Goal: Transaction & Acquisition: Purchase product/service

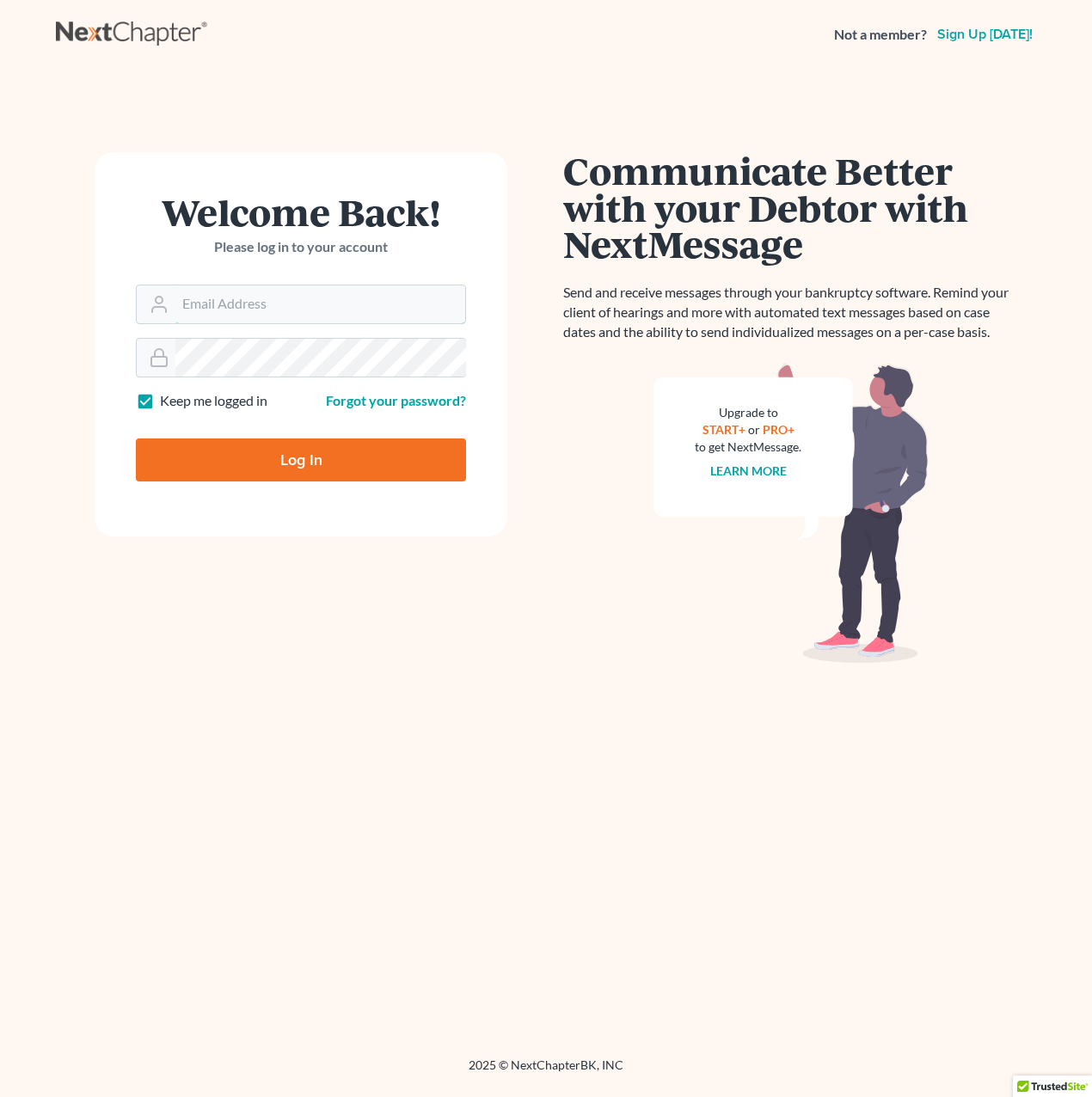
type input "milesmull@outlook.com"
click at [291, 471] on input "Log In" at bounding box center [301, 460] width 330 height 43
type input "Thinking..."
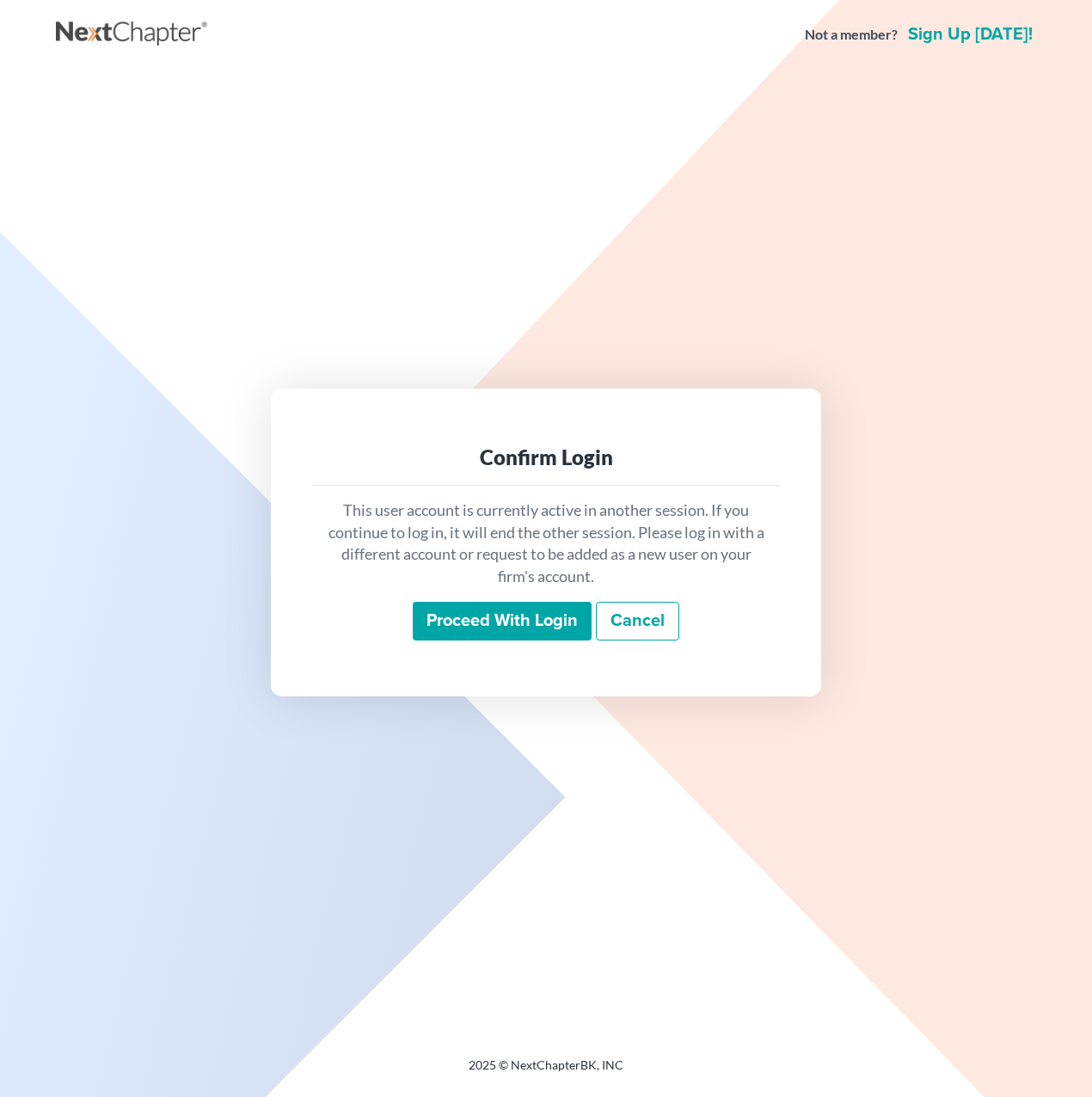
click at [504, 626] on input "Proceed with login" at bounding box center [502, 621] width 178 height 40
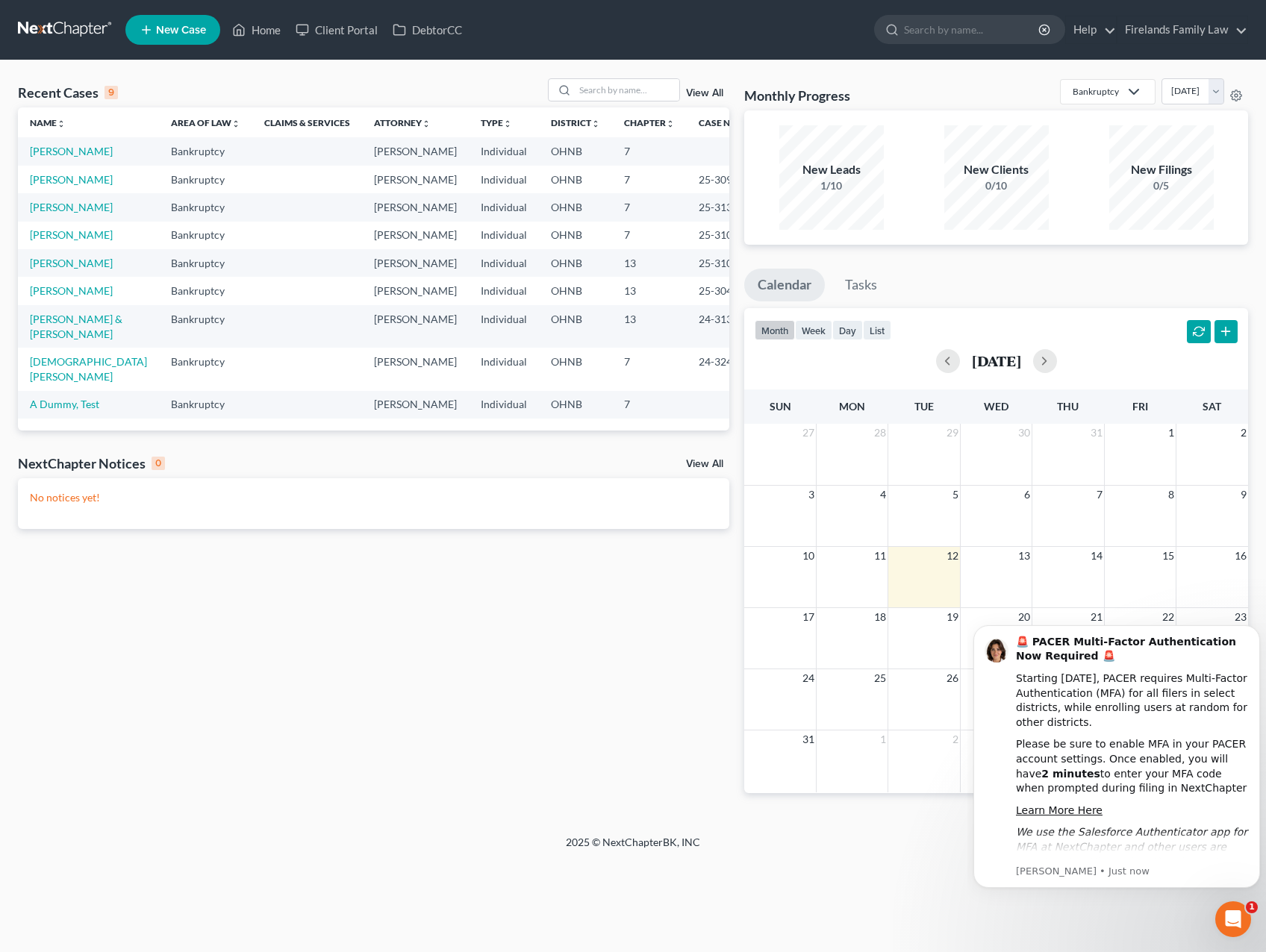
click at [316, 685] on div "Recent Cases 9 View All Name unfold_more expand_more expand_less Area of Law un…" at bounding box center [373, 448] width 726 height 738
click at [947, 918] on icon "Open Intercom Messenger" at bounding box center [1233, 919] width 24 height 24
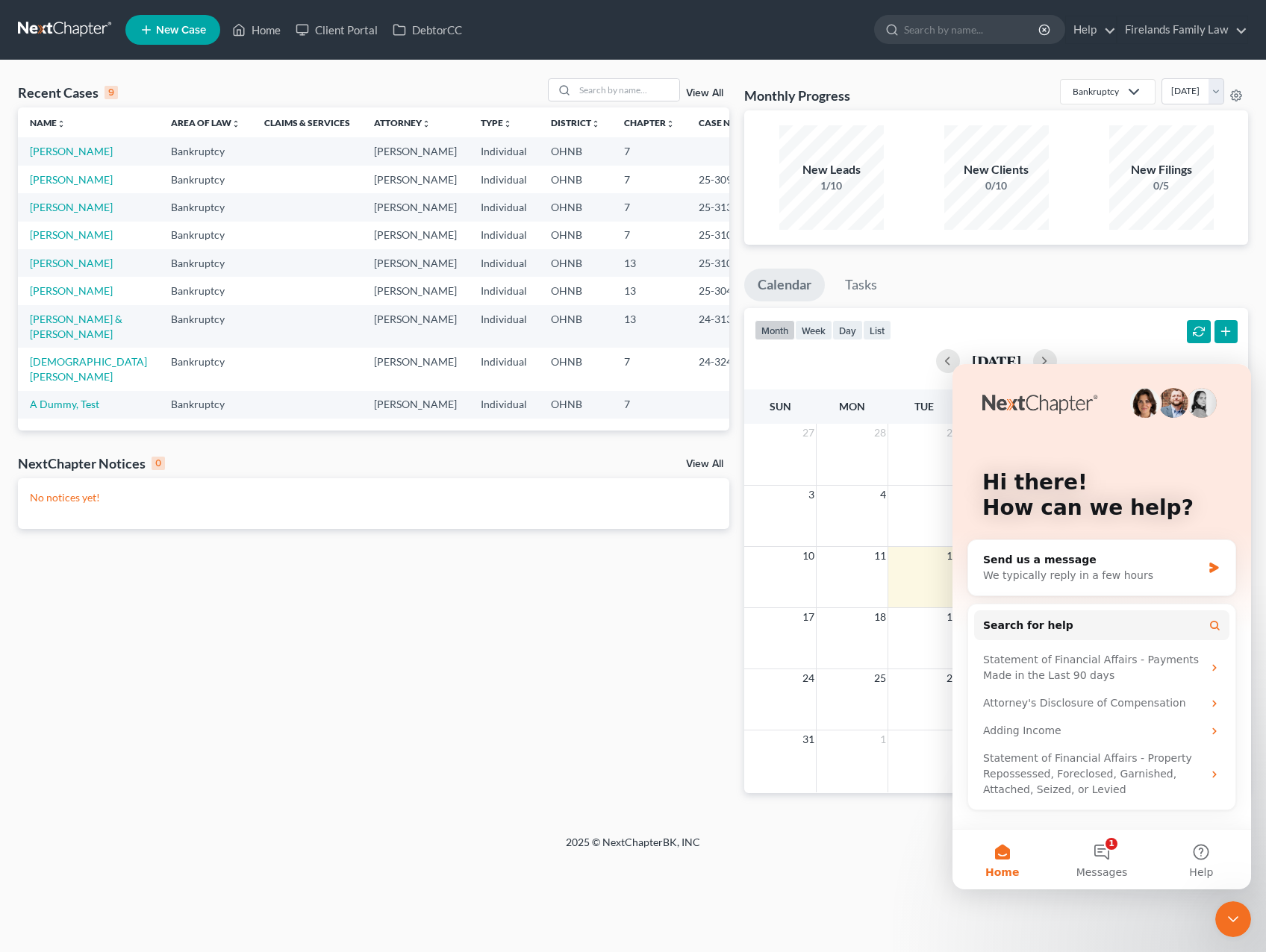
click at [947, 918] on icon "Close Intercom Messenger" at bounding box center [1233, 919] width 18 height 18
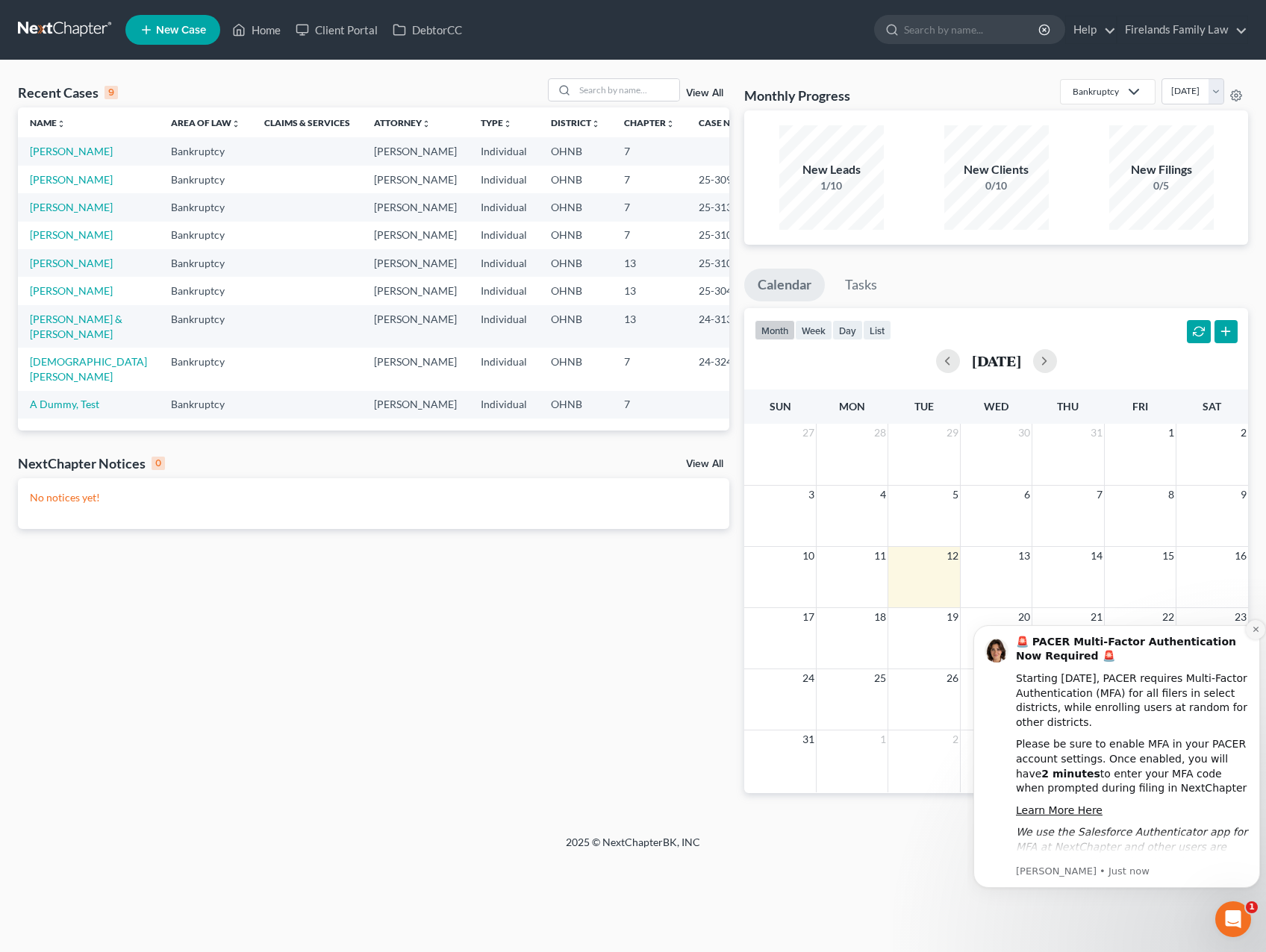
click at [947, 631] on icon "Dismiss notification" at bounding box center [1256, 630] width 8 height 8
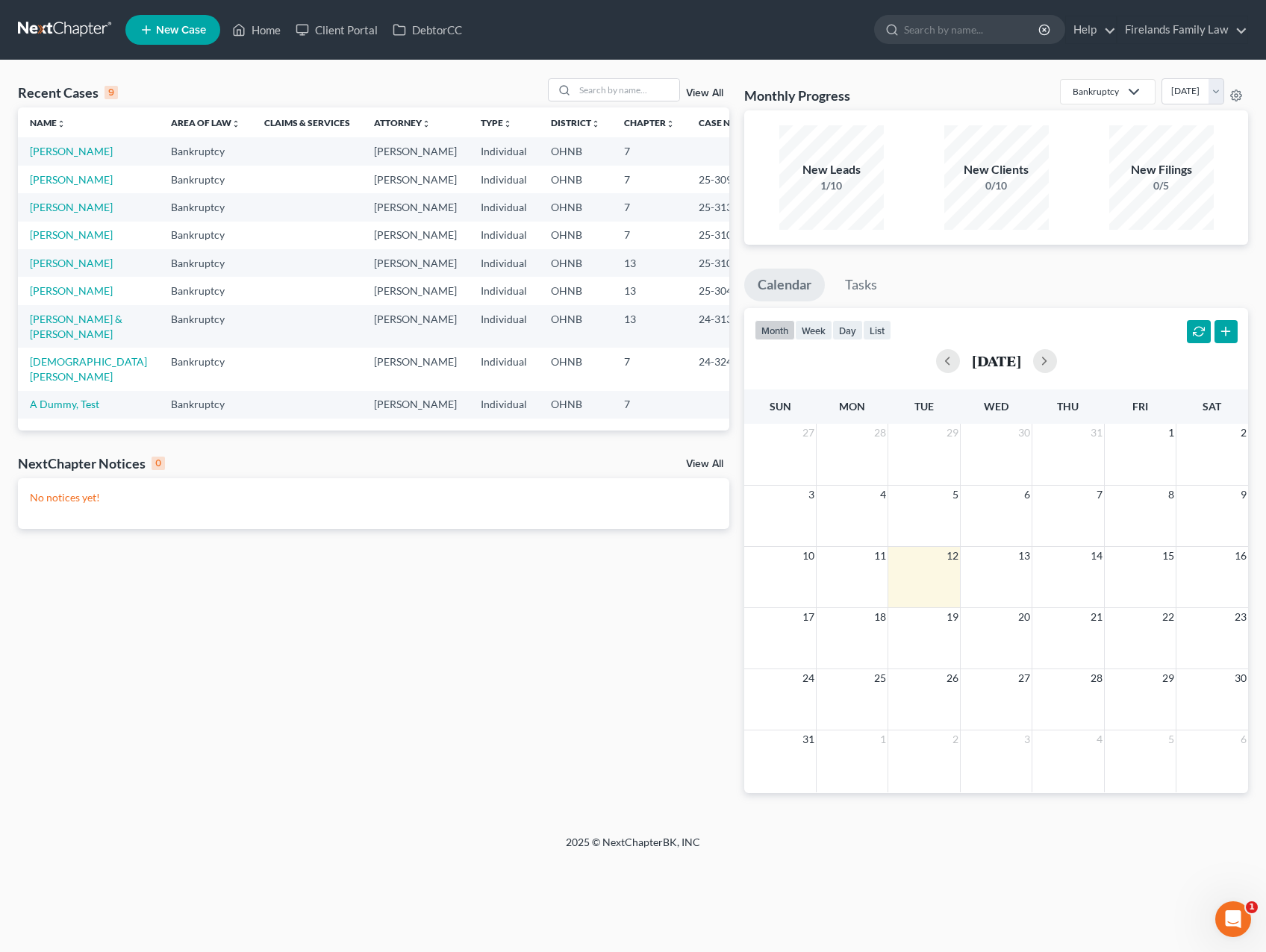
click at [546, 552] on div "Recent Cases 9 View All Name unfold_more expand_more expand_less Area of Law un…" at bounding box center [373, 448] width 726 height 738
click at [54, 262] on link "[PERSON_NAME]" at bounding box center [71, 263] width 83 height 13
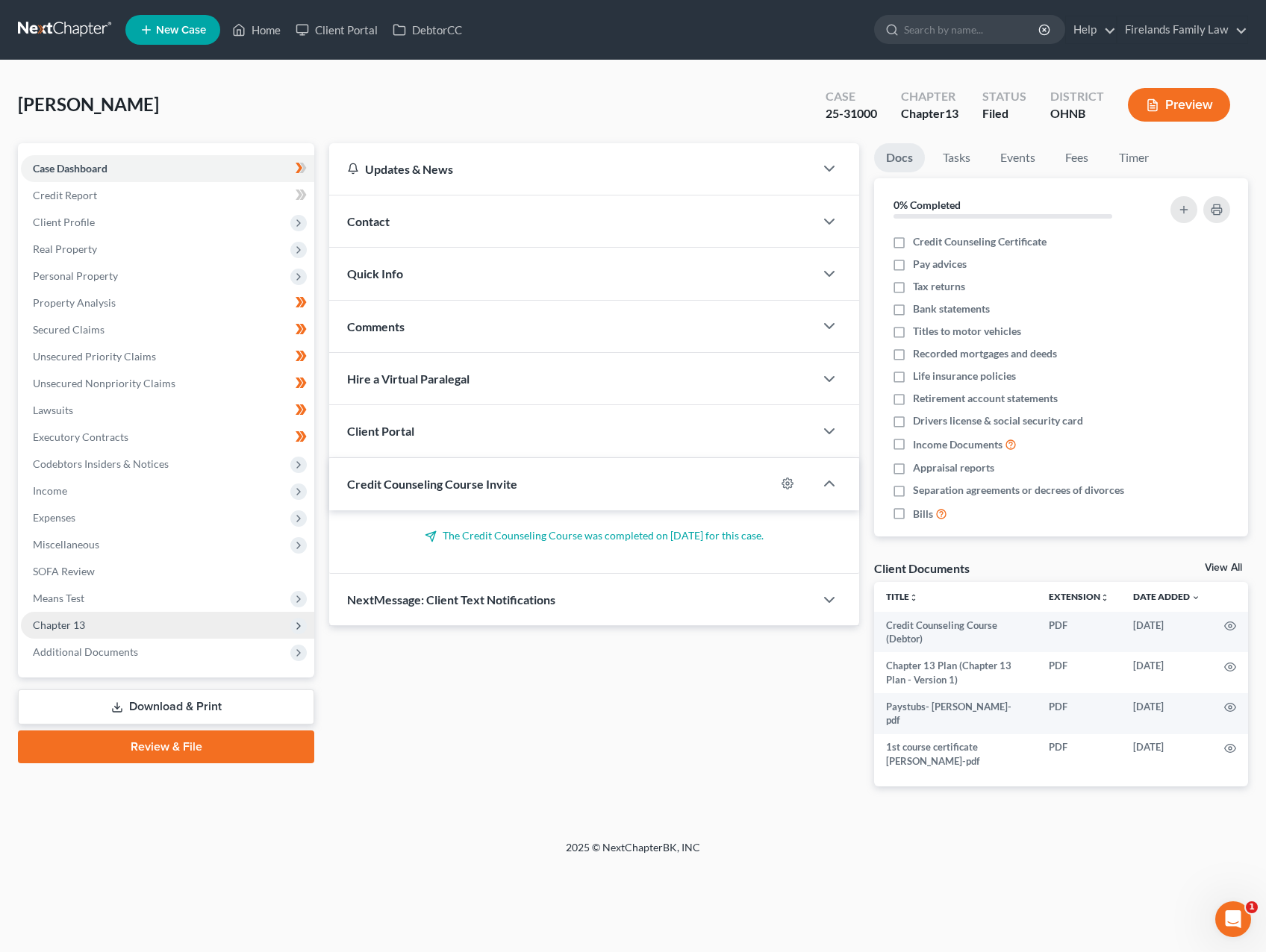
click at [95, 628] on span "Chapter 13" at bounding box center [167, 625] width 293 height 27
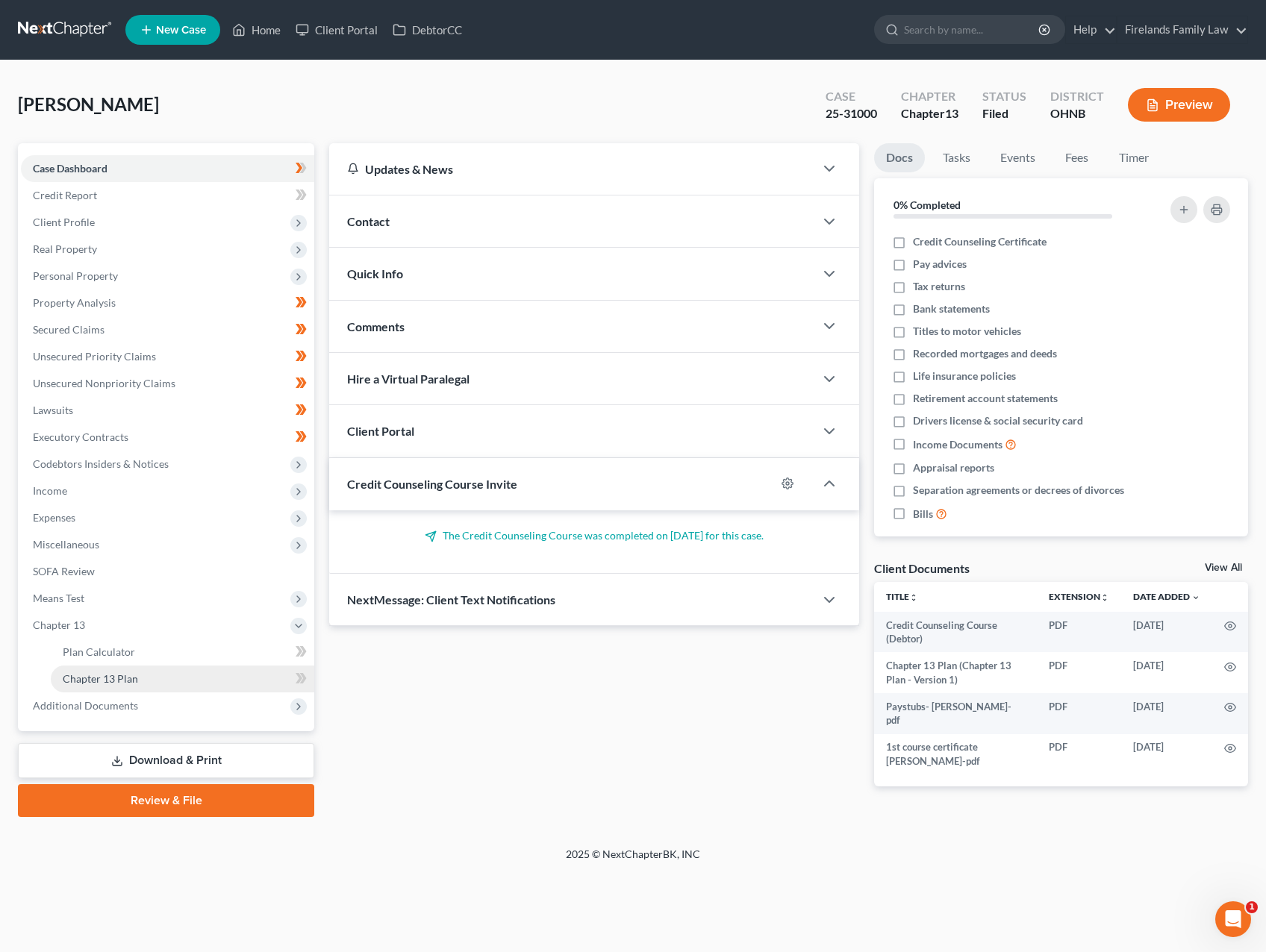
click at [109, 679] on span "Chapter 13 Plan" at bounding box center [100, 678] width 75 height 13
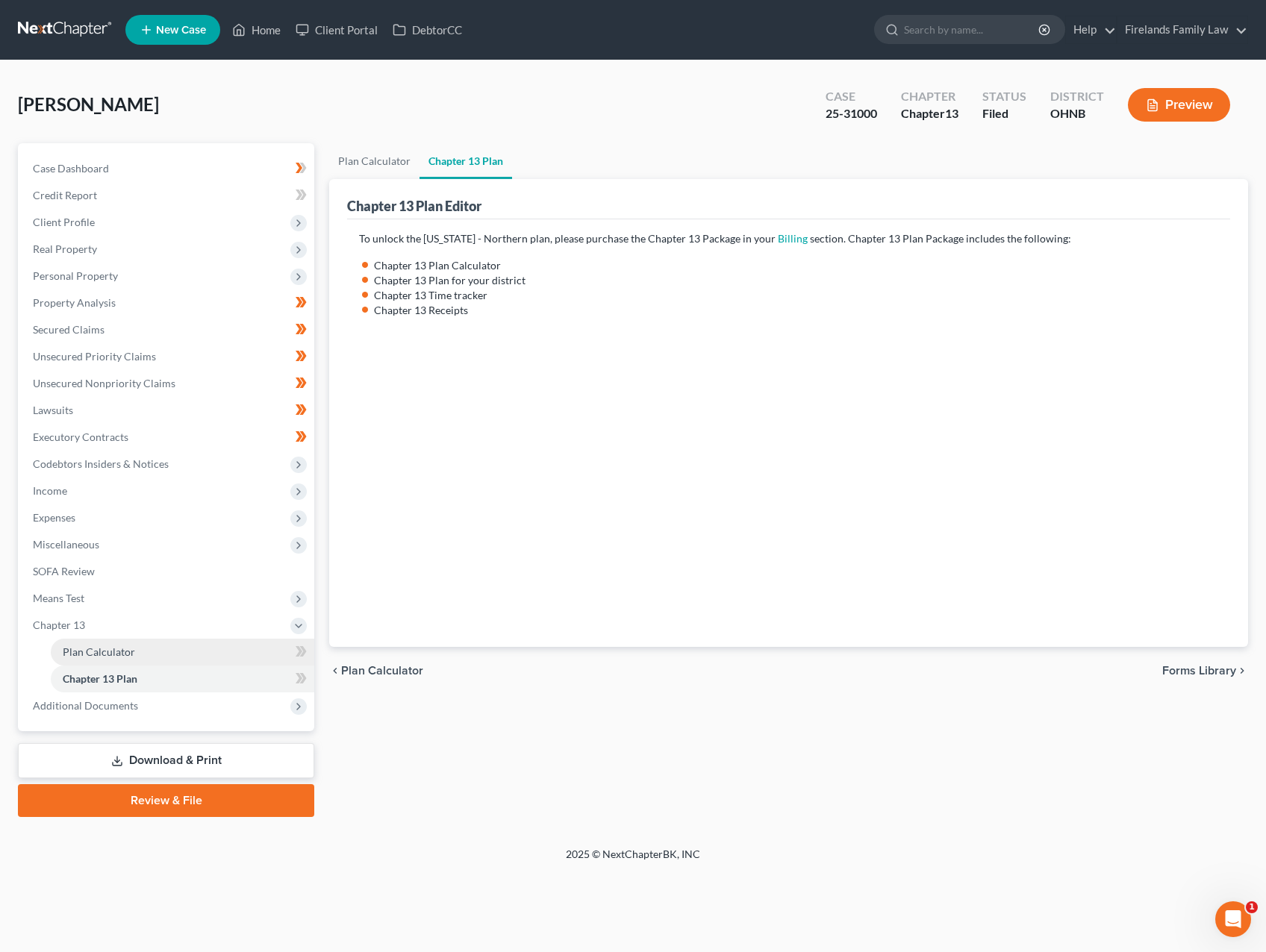
click at [100, 650] on span "Plan Calculator" at bounding box center [99, 651] width 72 height 13
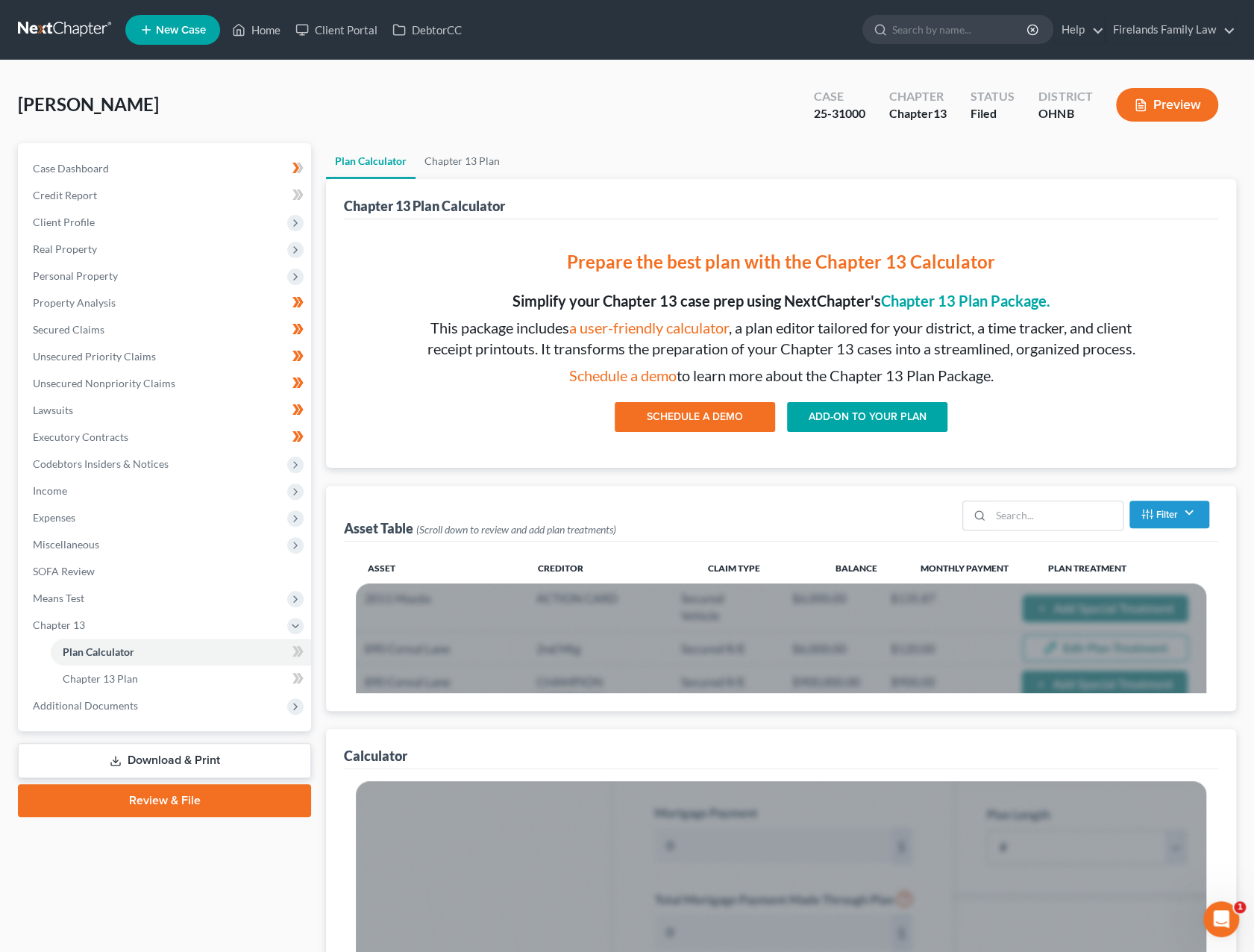
click at [947, 104] on button "Preview" at bounding box center [1167, 105] width 102 height 33
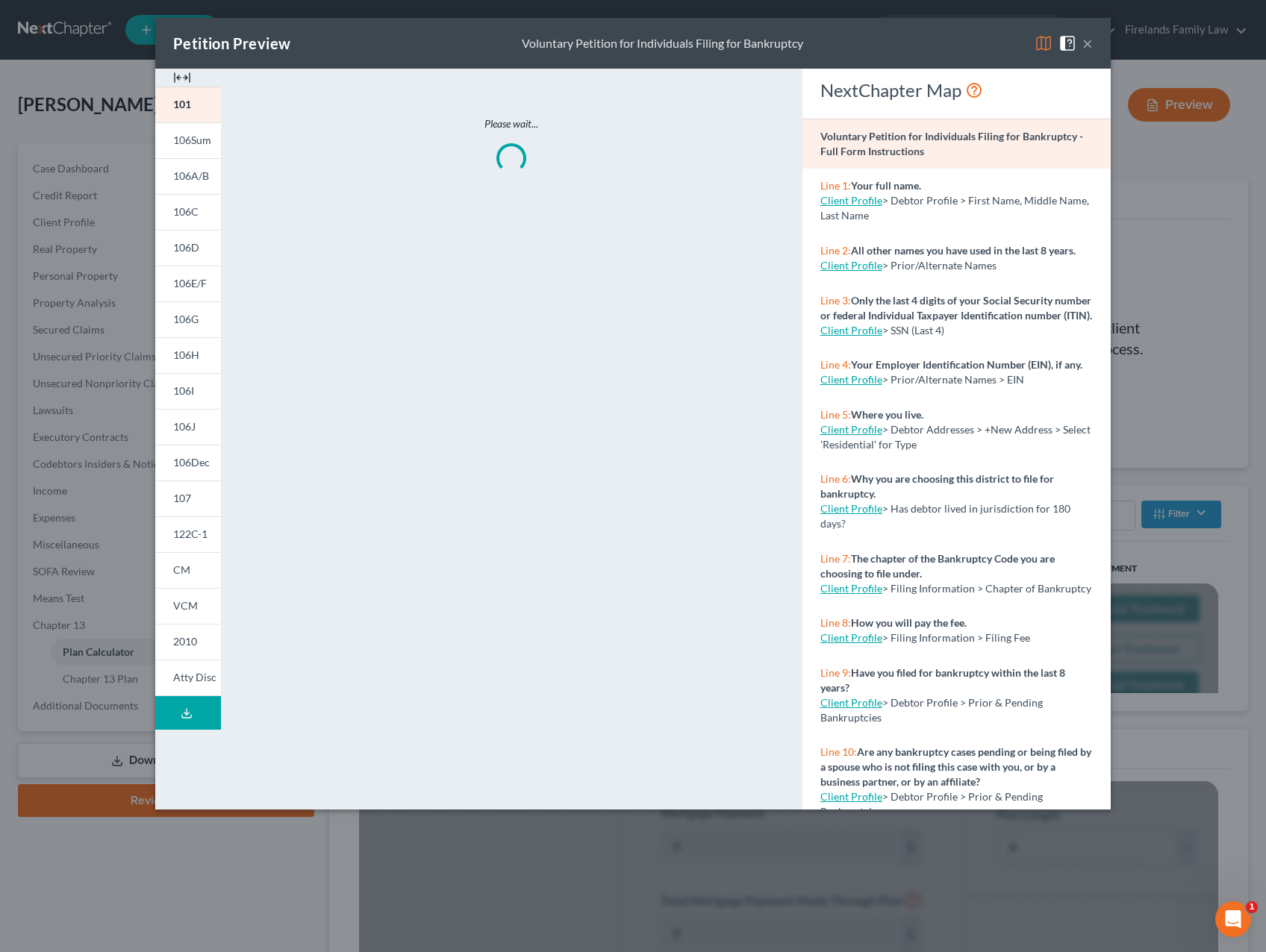
click at [947, 39] on button "×" at bounding box center [1087, 43] width 10 height 18
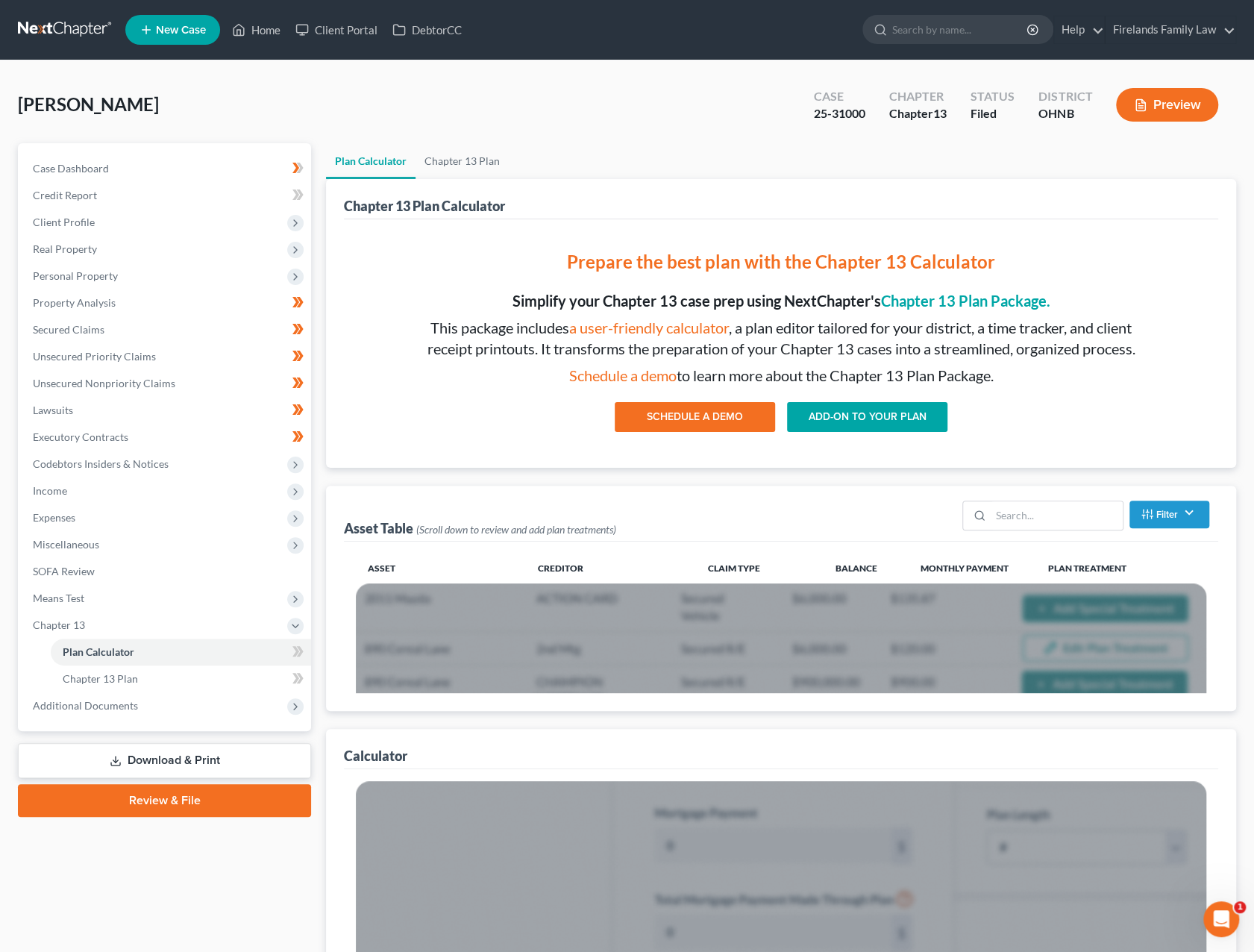
click at [768, 512] on div "Asset Table (Scroll down to review and add plan treatments) Filter Claim Type F…" at bounding box center [781, 513] width 875 height 56
click at [947, 28] on link "Firelands Family Law" at bounding box center [1170, 30] width 130 height 27
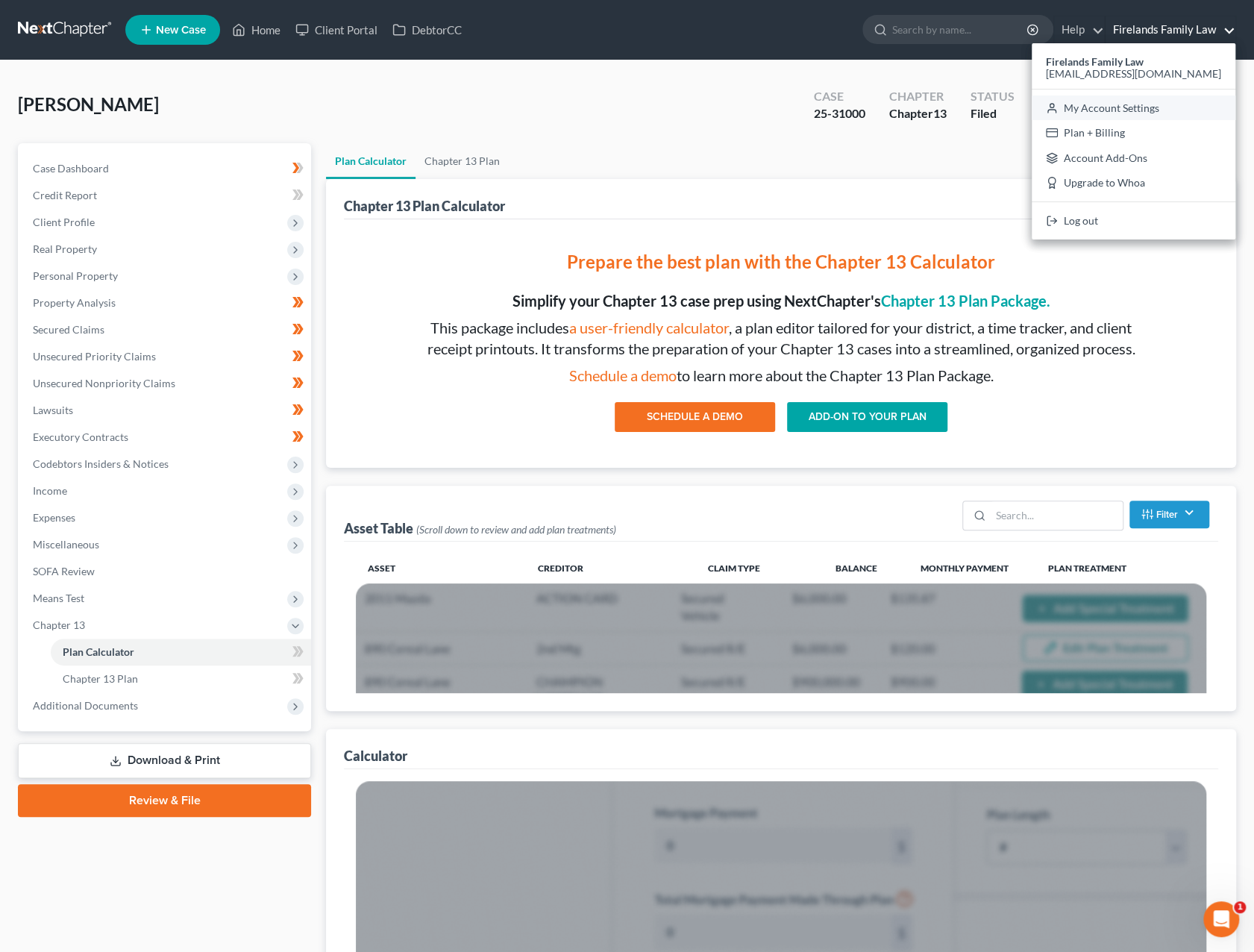
click at [947, 114] on link "My Account Settings" at bounding box center [1133, 108] width 203 height 25
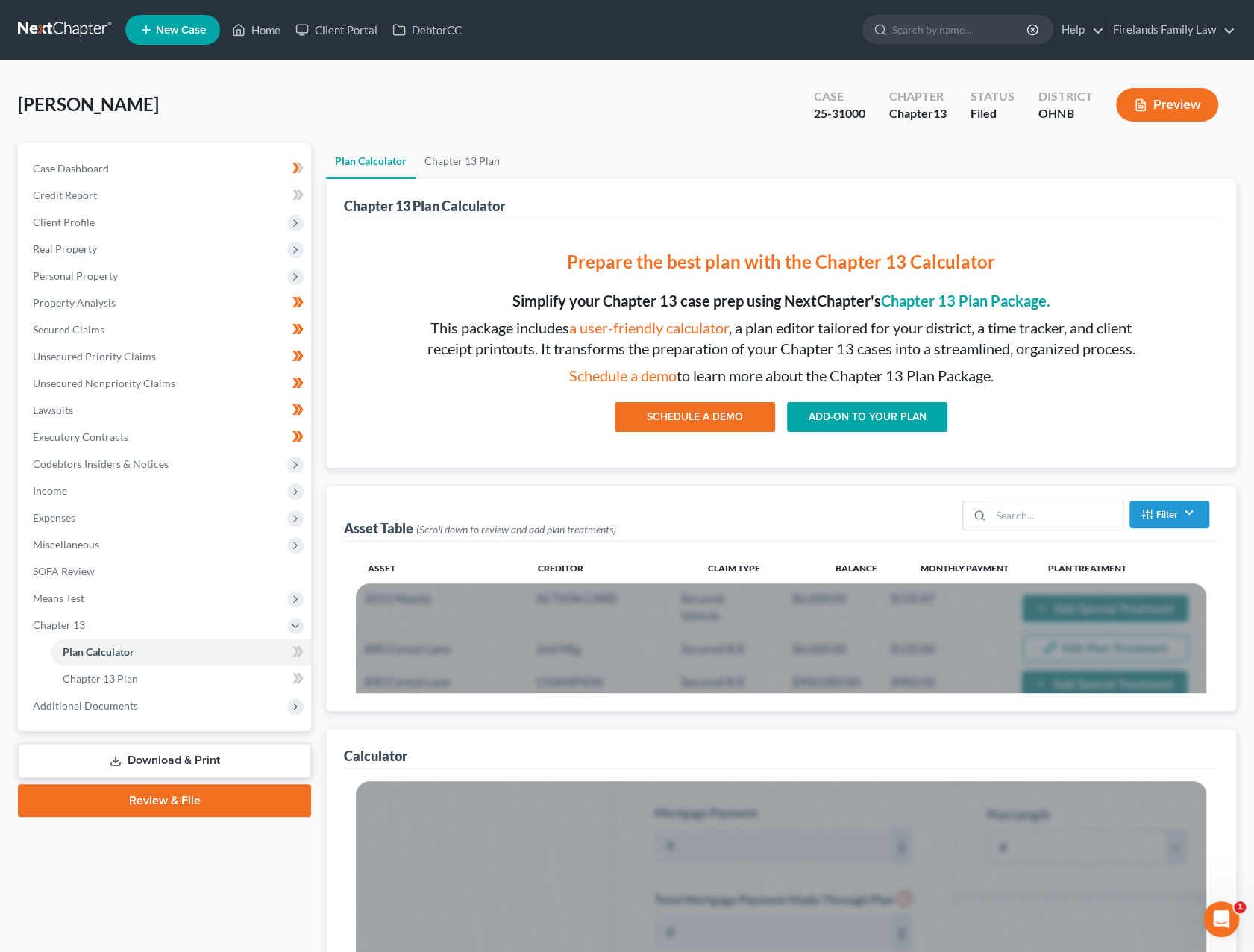
select select "24"
select select "36"
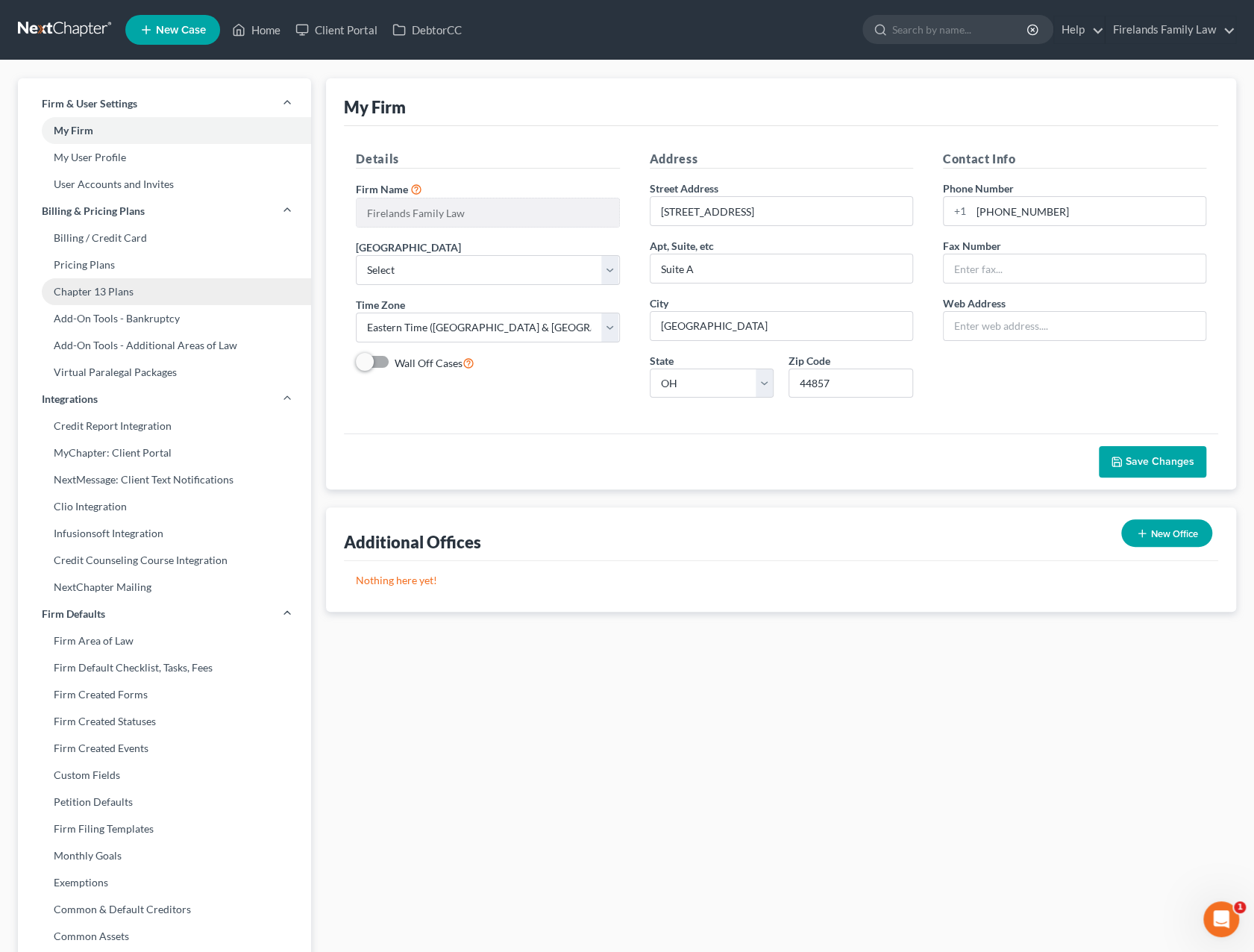
click at [98, 291] on link "Chapter 13 Plans" at bounding box center [164, 291] width 293 height 27
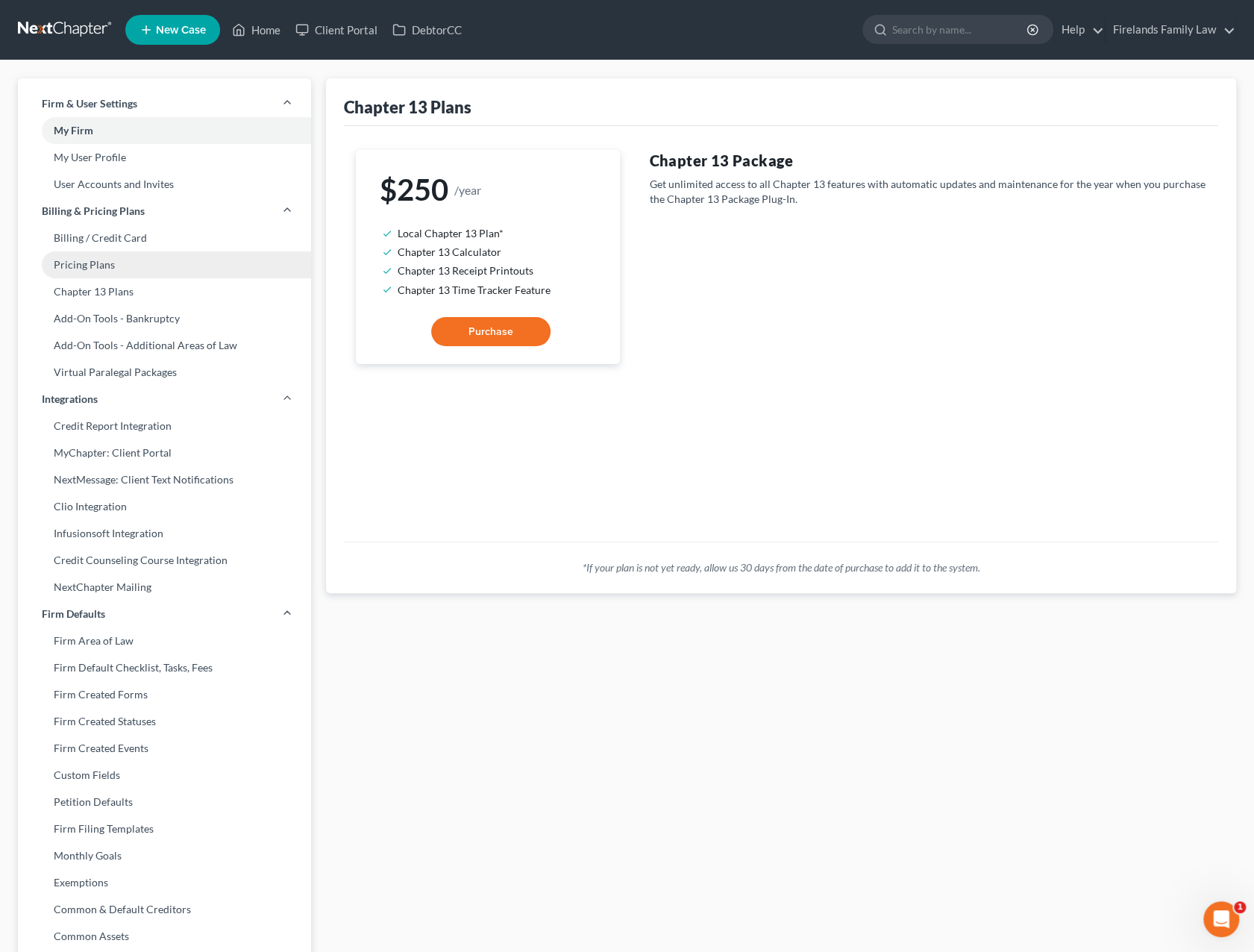
click at [95, 264] on link "Pricing Plans" at bounding box center [164, 265] width 293 height 27
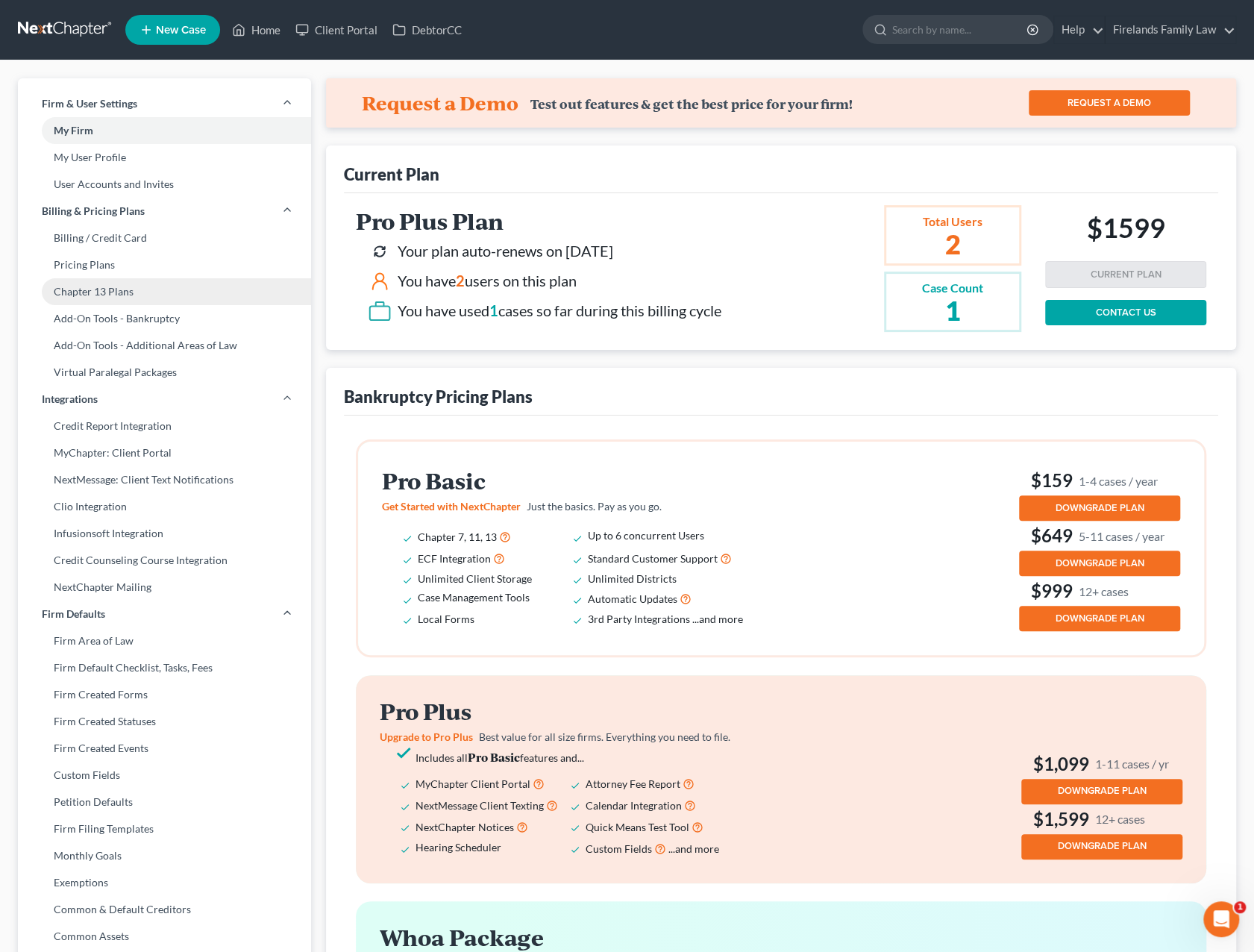
click at [101, 295] on link "Chapter 13 Plans" at bounding box center [164, 291] width 293 height 27
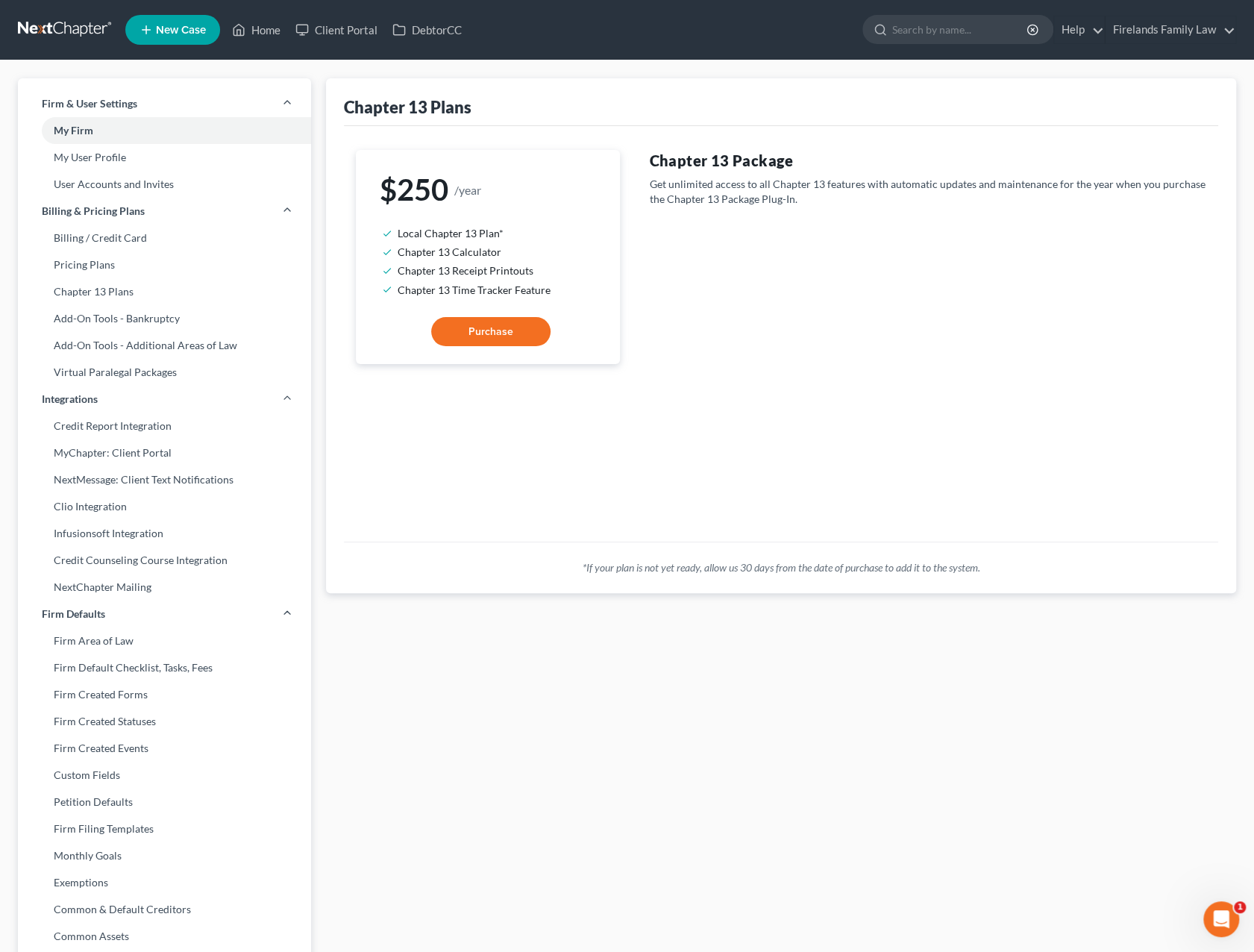
click at [508, 339] on button "Purchase" at bounding box center [491, 332] width 120 height 30
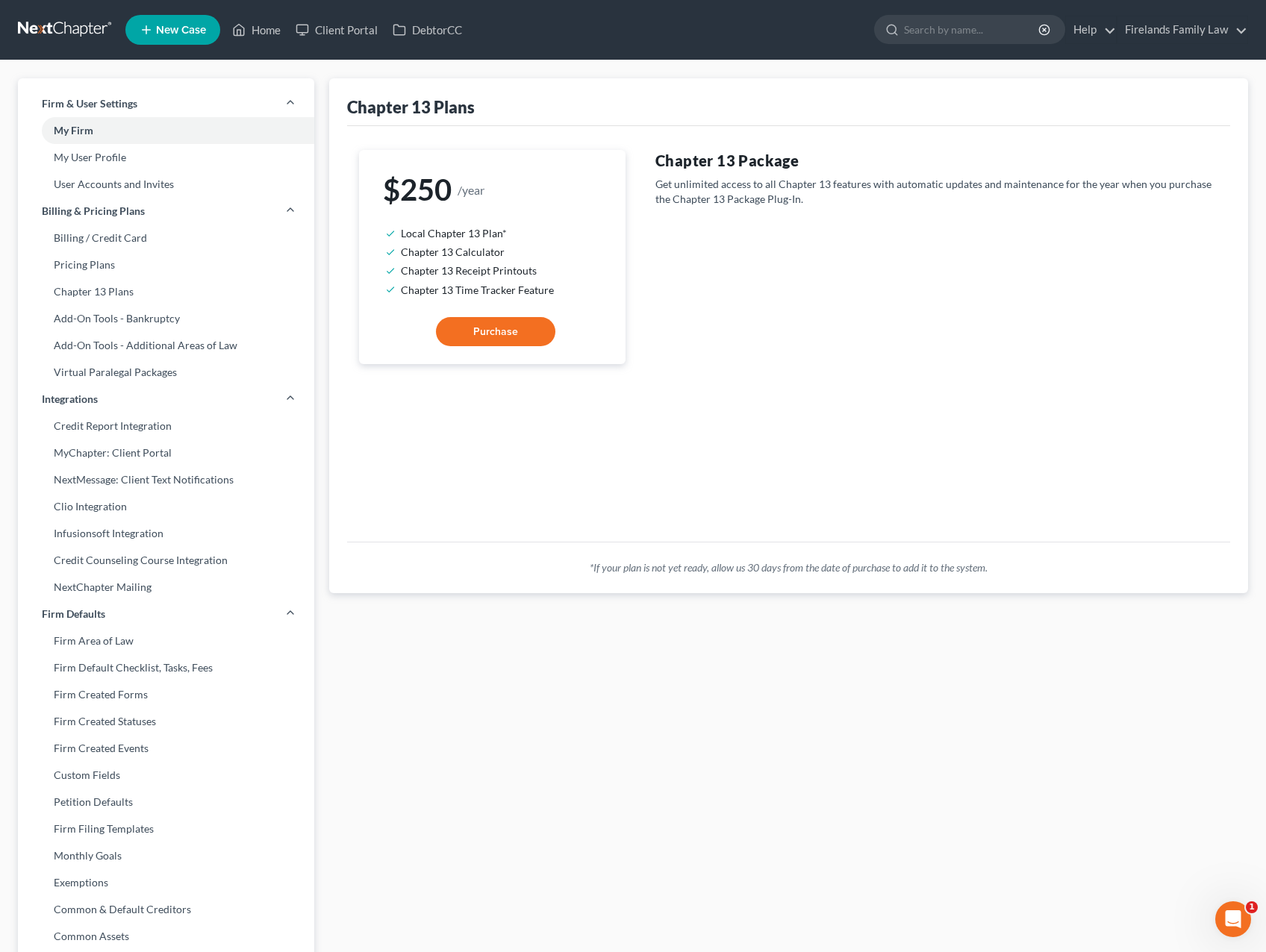
select select "60"
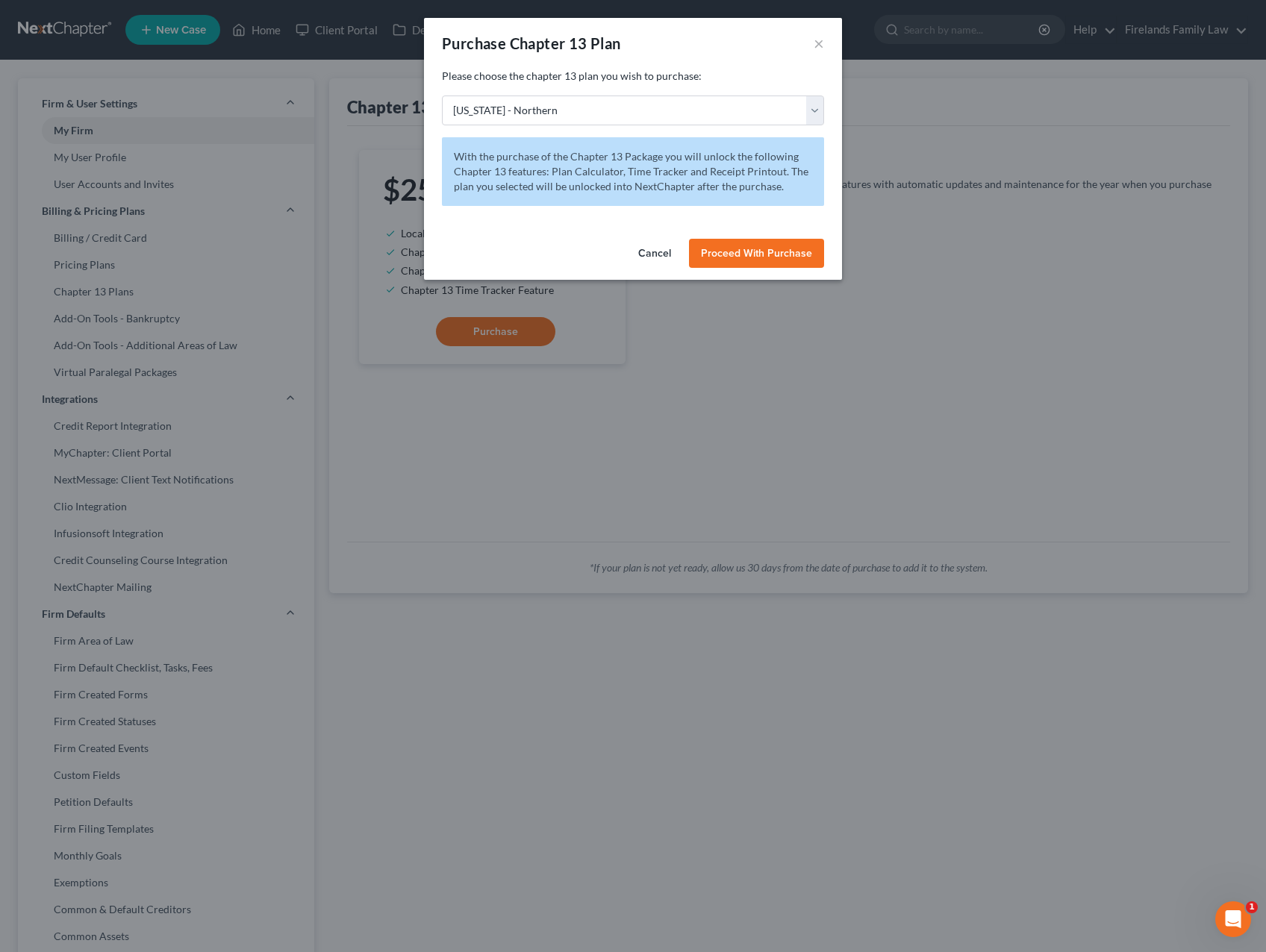
click at [749, 249] on span "Proceed With Purchase" at bounding box center [756, 253] width 111 height 13
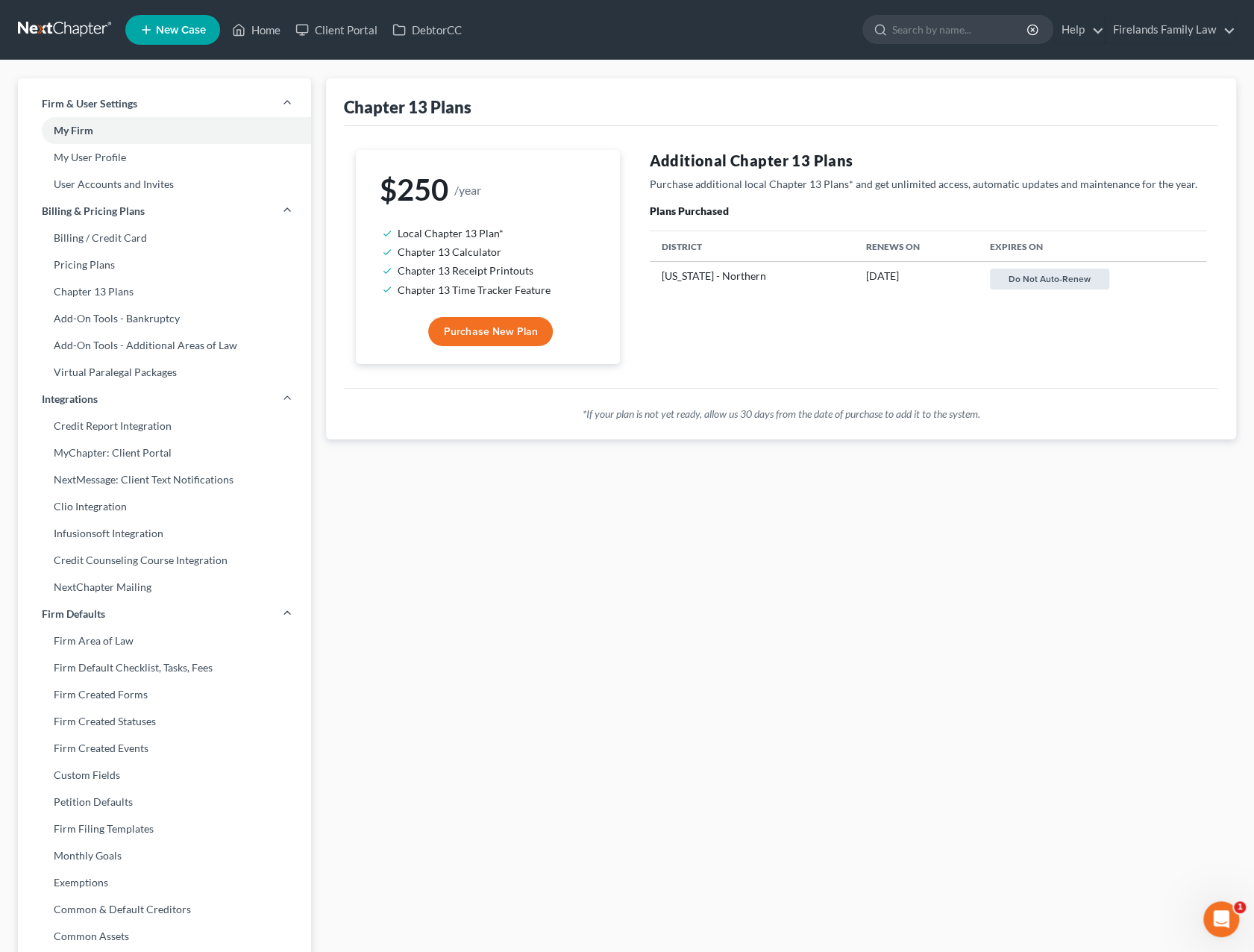
click at [947, 275] on button "Do not auto-renew" at bounding box center [1050, 279] width 120 height 21
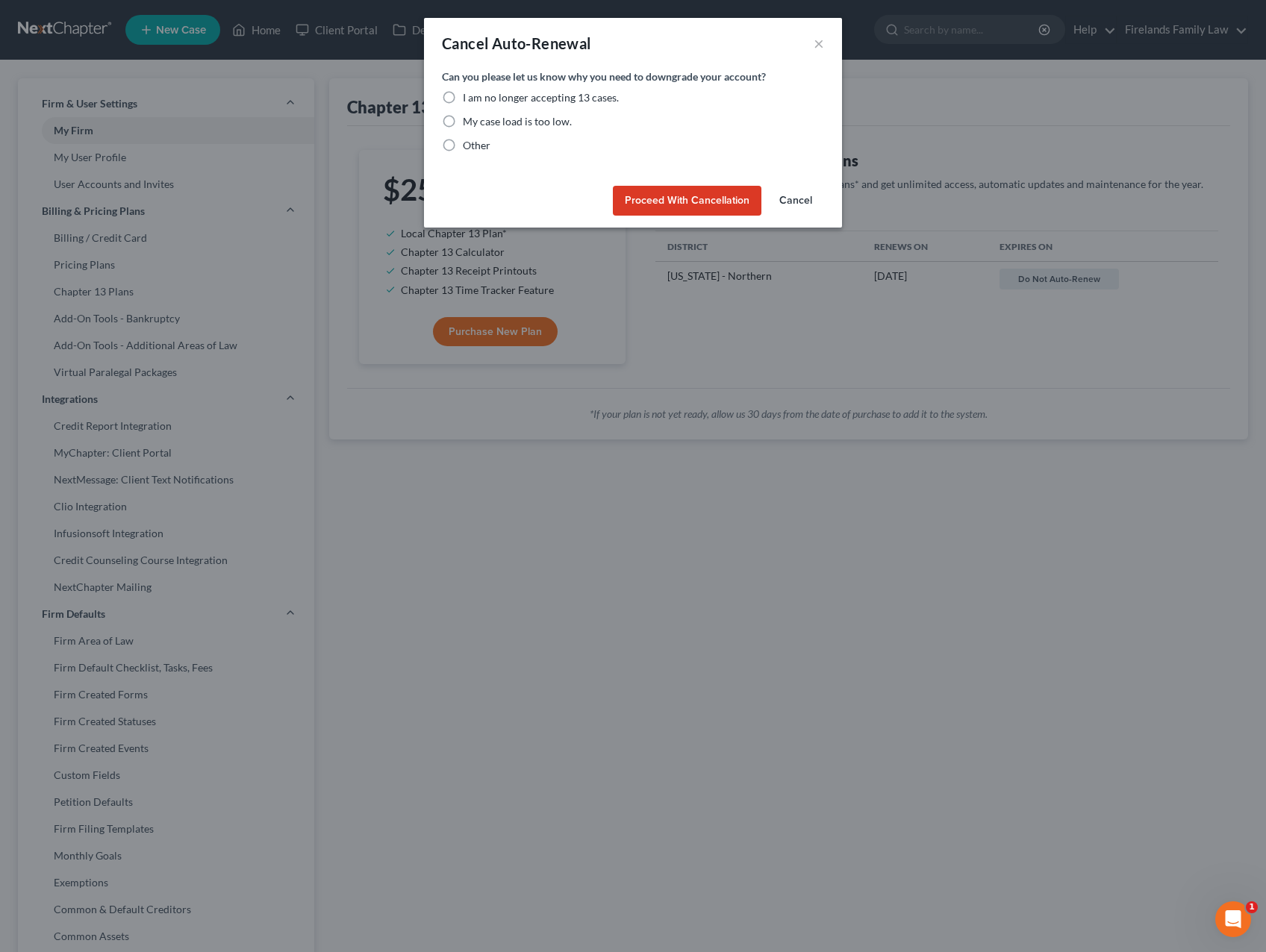
click at [463, 146] on label "Other" at bounding box center [476, 146] width 28 height 15
click at [469, 146] on input "Other" at bounding box center [474, 143] width 10 height 10
radio input "true"
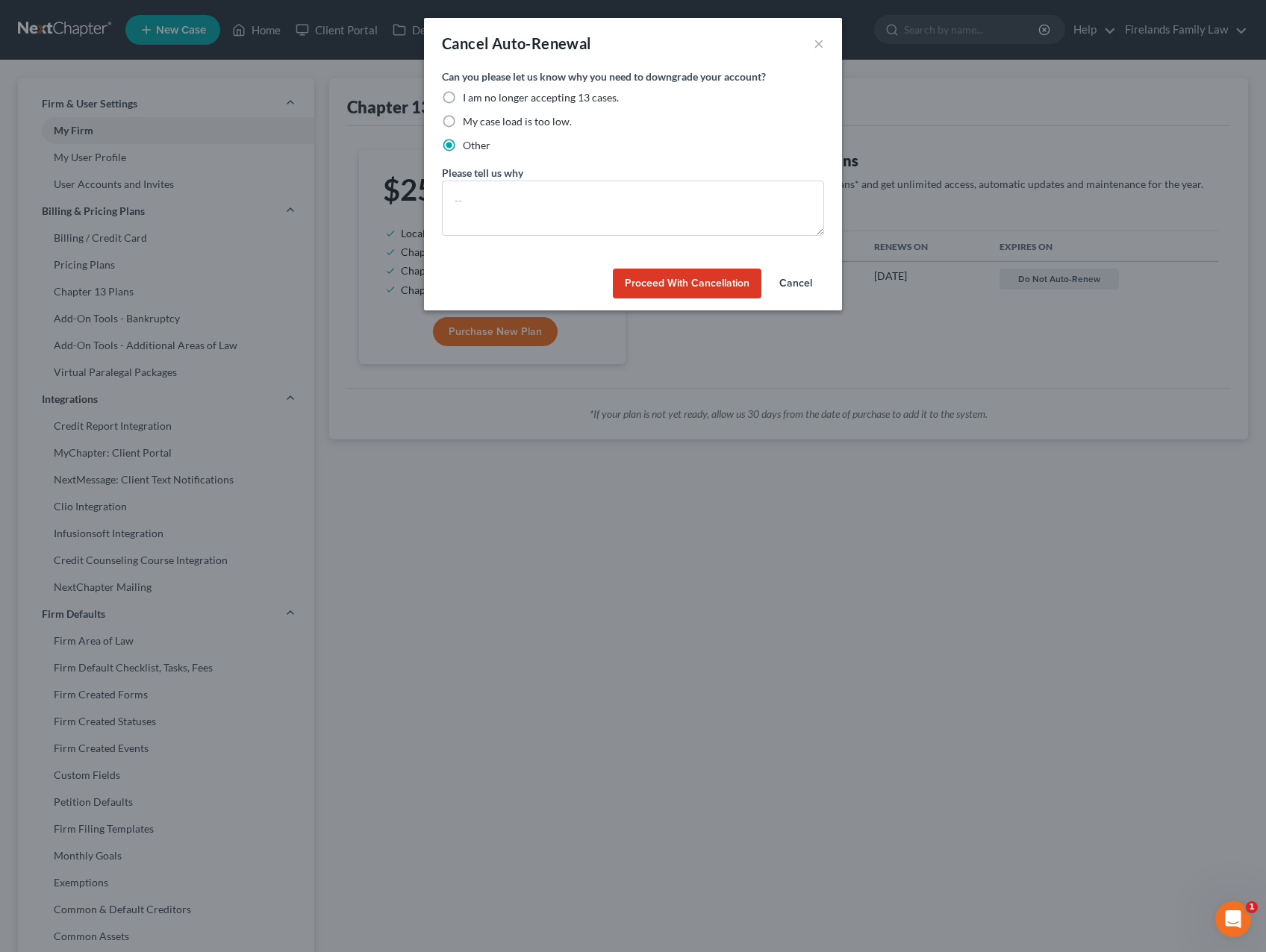
click at [686, 284] on button "Proceed with Cancellation" at bounding box center [687, 284] width 148 height 30
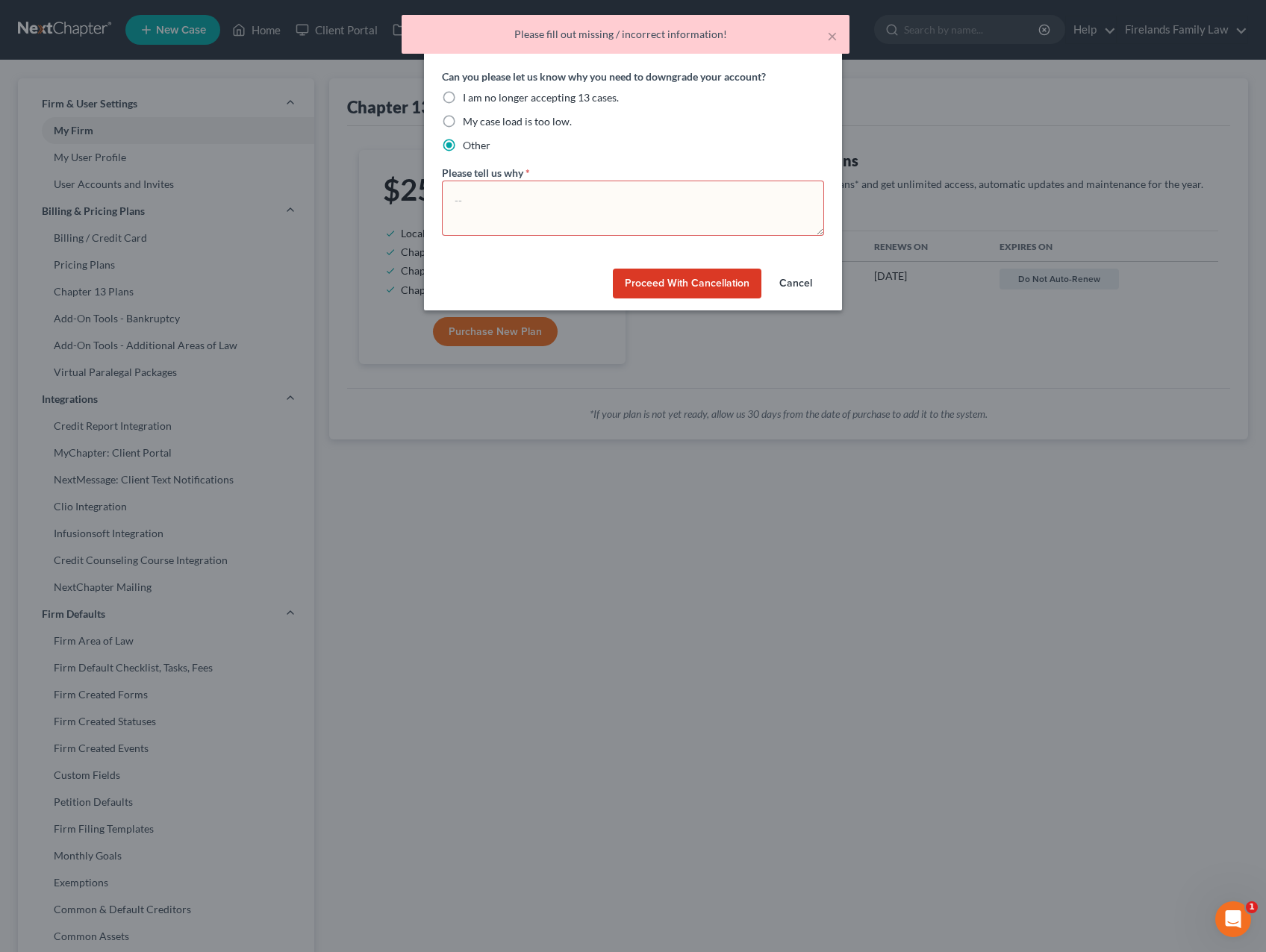
click at [601, 203] on textarea at bounding box center [633, 208] width 382 height 55
click at [601, 203] on textarea "To enrich screen reader interactions, please activate Accessibility in Grammarl…" at bounding box center [633, 208] width 382 height 55
click at [800, 281] on button "Cancel" at bounding box center [795, 284] width 57 height 30
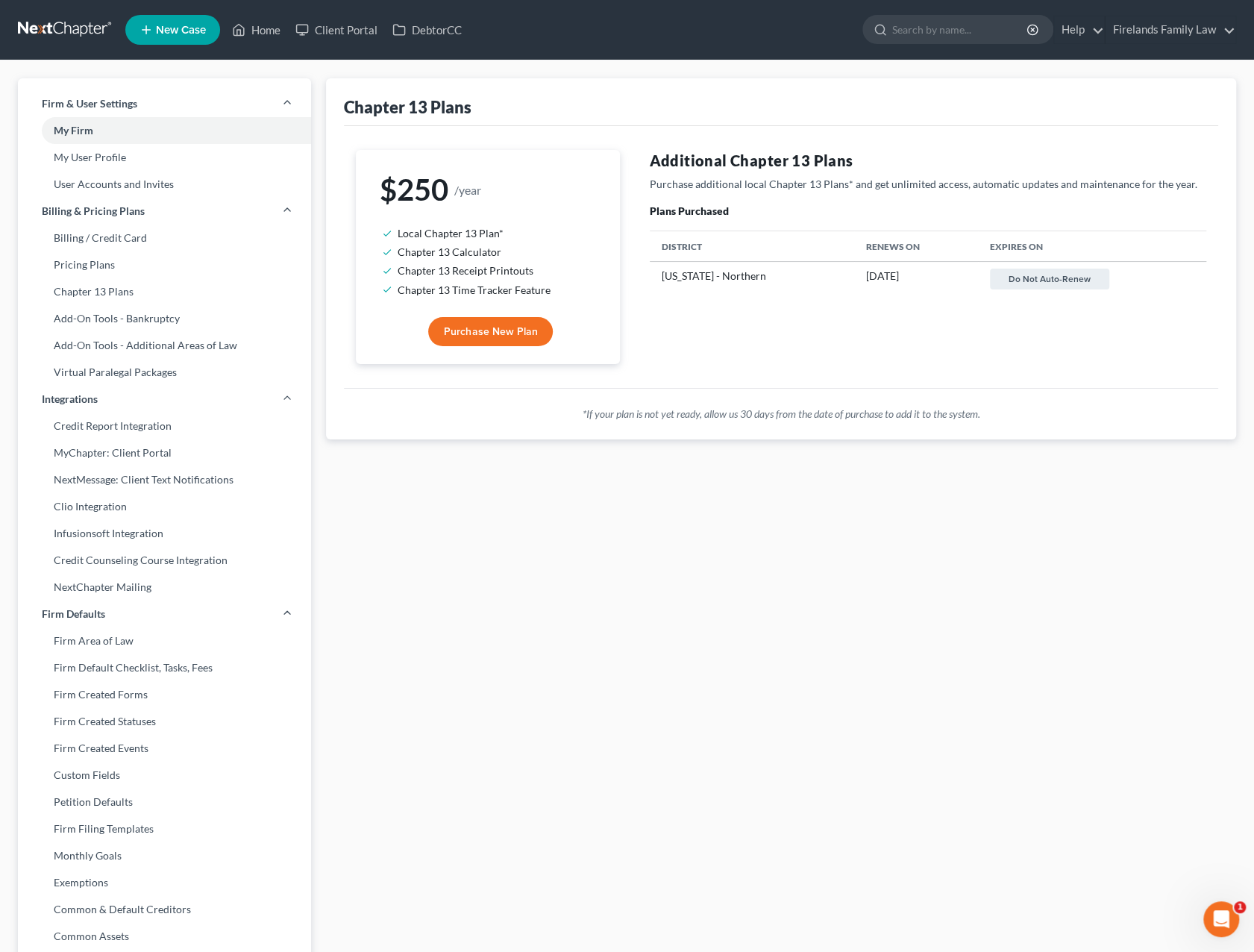
click at [931, 340] on div "Additional Chapter 13 Plans Purchase additional local Chapter 13 Plans* and get…" at bounding box center [928, 257] width 587 height 214
